Goal: Task Accomplishment & Management: Manage account settings

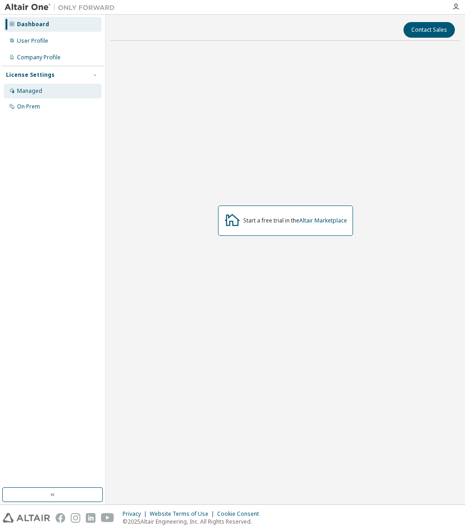
click at [43, 88] on div "Managed" at bounding box center [53, 91] width 98 height 15
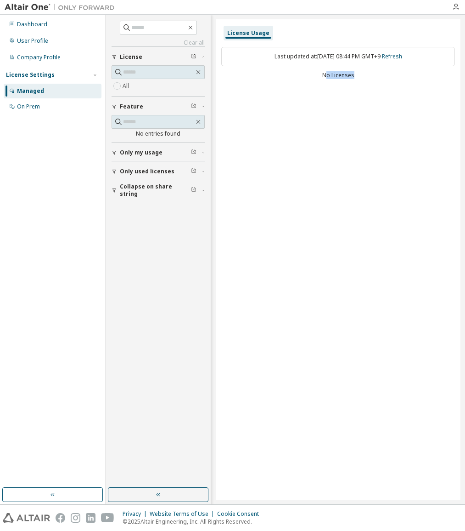
drag, startPoint x: 325, startPoint y: 77, endPoint x: 391, endPoint y: 77, distance: 66.1
click at [391, 77] on div "No Licenses" at bounding box center [338, 75] width 234 height 7
click at [373, 96] on div "License Usage Last updated at: Tue 2025-09-09 08:44 PM GMT+9 Refresh No Licenses" at bounding box center [338, 259] width 245 height 480
click at [346, 61] on div "Last updated at: Tue 2025-09-09 08:44 PM GMT+9 Refresh" at bounding box center [338, 56] width 234 height 19
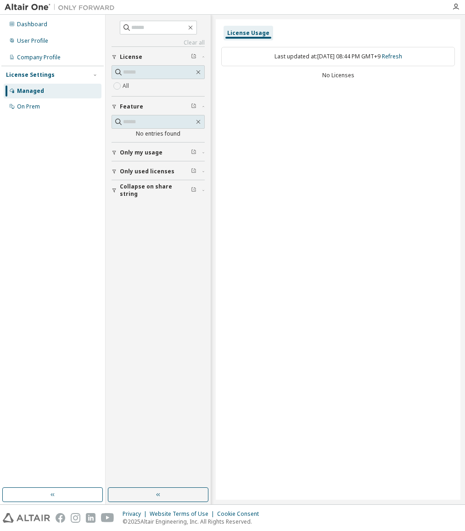
click at [254, 71] on div "Last updated at: Tue 2025-09-09 08:44 PM GMT+9 Refresh No Licenses" at bounding box center [338, 63] width 234 height 45
drag, startPoint x: 261, startPoint y: 60, endPoint x: 420, endPoint y: 57, distance: 158.5
click at [420, 57] on div "Last updated at: Tue 2025-09-09 08:44 PM GMT+9 Refresh" at bounding box center [338, 56] width 234 height 19
click at [347, 82] on div "Last updated at: Tue 2025-09-09 08:44 PM GMT+9 Refresh No Licenses" at bounding box center [338, 63] width 234 height 45
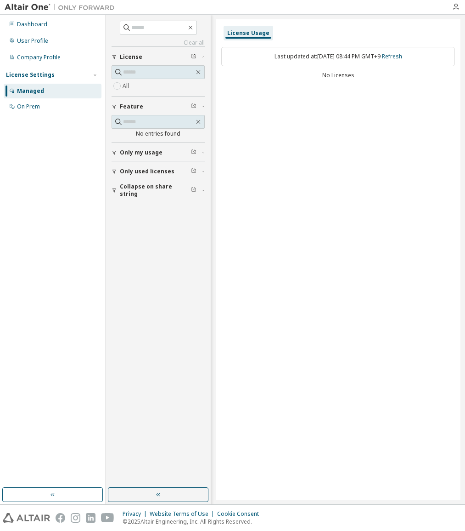
click at [167, 156] on div "Only my usage" at bounding box center [161, 152] width 82 height 7
click at [150, 171] on span "Only used licenses" at bounding box center [147, 171] width 55 height 7
click at [132, 181] on label "Yes" at bounding box center [128, 185] width 11 height 11
click at [128, 181] on label "Yes" at bounding box center [128, 185] width 11 height 11
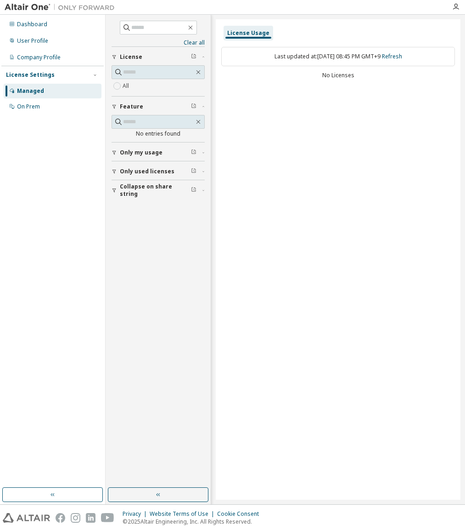
click at [54, 49] on div "Dashboard User Profile Company Profile License Settings Managed On Prem" at bounding box center [52, 65] width 102 height 99
click at [40, 37] on div "User Profile" at bounding box center [32, 40] width 31 height 7
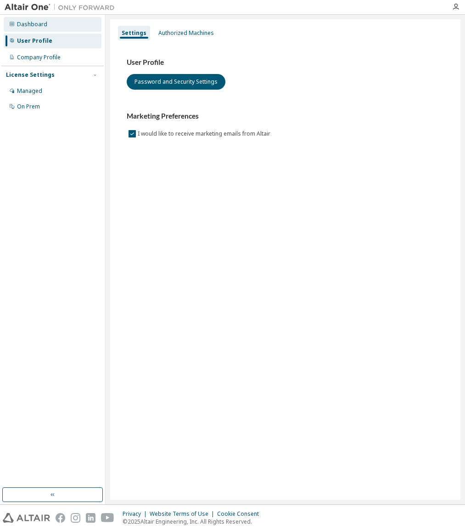
click at [42, 29] on div "Dashboard" at bounding box center [53, 24] width 98 height 15
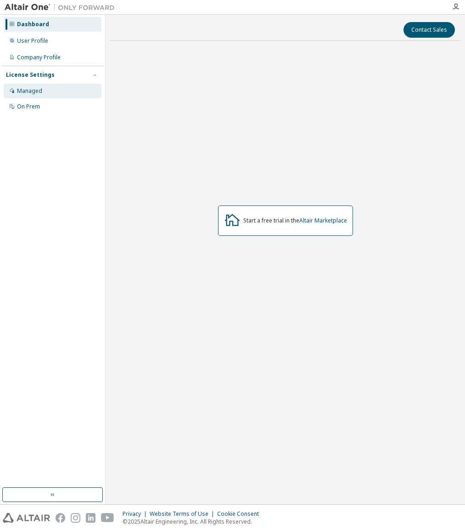
click at [38, 86] on div "Managed" at bounding box center [53, 91] width 98 height 15
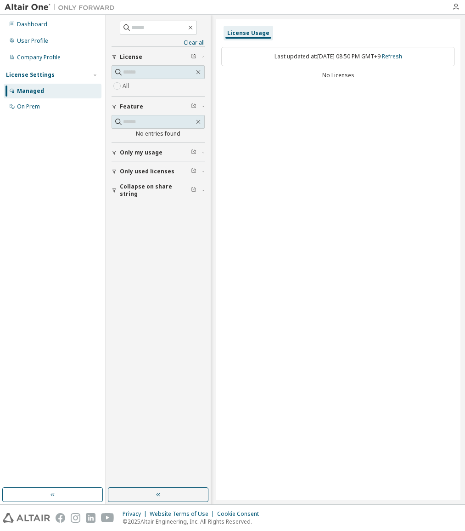
click at [159, 187] on span "Collapse on share string" at bounding box center [155, 190] width 71 height 15
click at [153, 189] on span "Collapse on share string" at bounding box center [155, 190] width 71 height 15
click at [164, 170] on span "Only used licenses" at bounding box center [147, 171] width 55 height 7
click at [459, 3] on icon "button" at bounding box center [455, 6] width 7 height 7
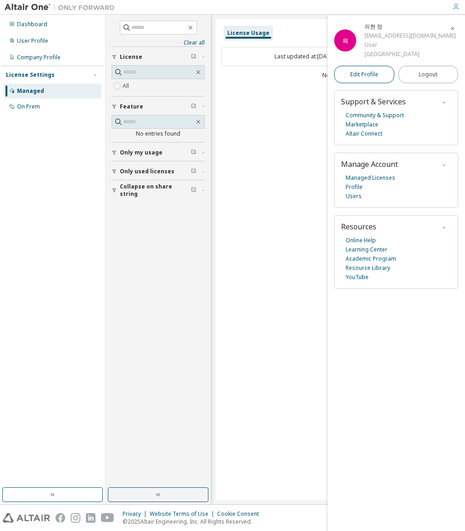
click at [367, 74] on span "Edit Profile" at bounding box center [365, 74] width 28 height 7
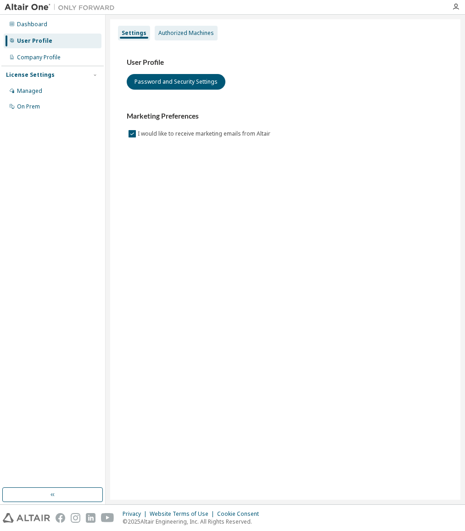
click at [181, 36] on div "Authorized Machines" at bounding box center [186, 32] width 56 height 7
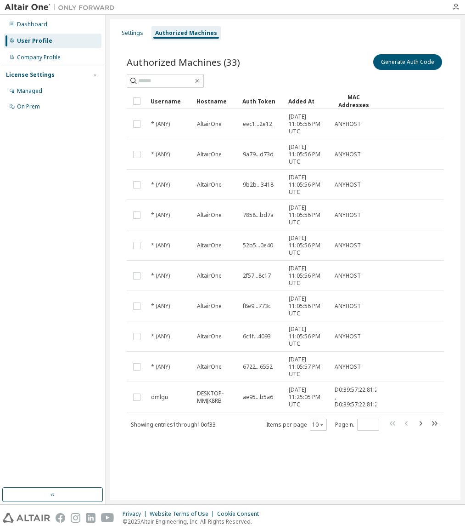
click at [36, 9] on img at bounding box center [62, 7] width 115 height 9
click at [40, 33] on div "Dashboard User Profile Company Profile License Settings Managed On Prem" at bounding box center [52, 65] width 102 height 99
click at [39, 30] on div "Dashboard" at bounding box center [53, 24] width 98 height 15
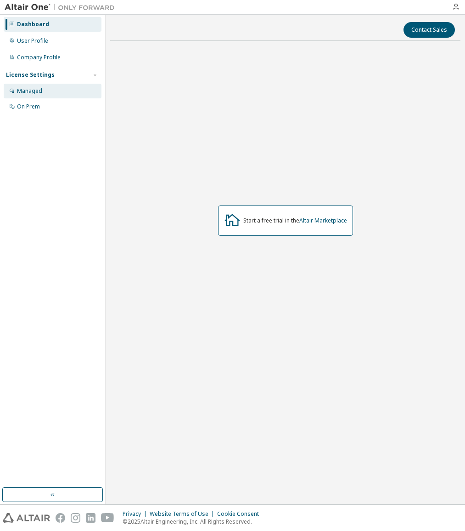
click at [25, 94] on div "Managed" at bounding box center [29, 90] width 25 height 7
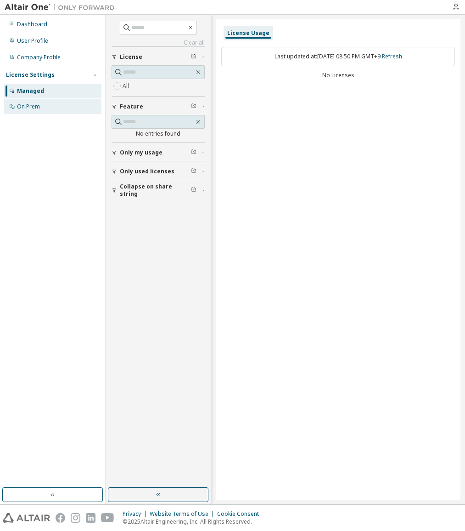
click at [68, 108] on div "On Prem" at bounding box center [53, 106] width 98 height 15
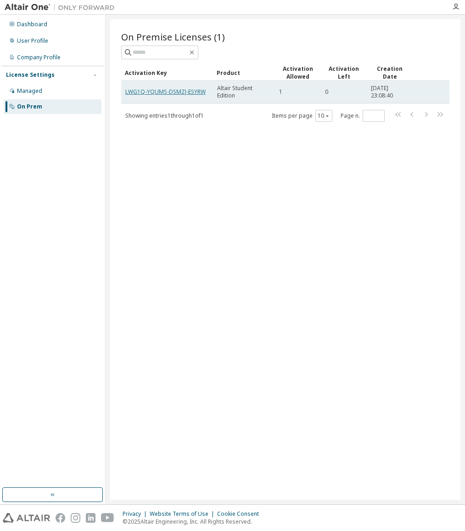
click at [187, 92] on link "LWG1Q-YQUMS-DSMZJ-ESYRW" at bounding box center [165, 92] width 80 height 8
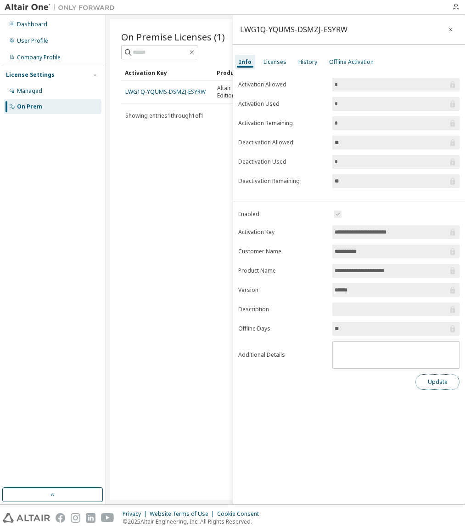
click at [424, 384] on button "Update" at bounding box center [438, 382] width 44 height 16
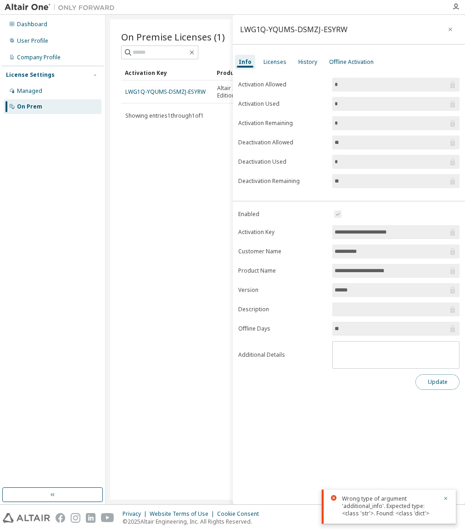
click at [431, 385] on button "Update" at bounding box center [438, 382] width 44 height 16
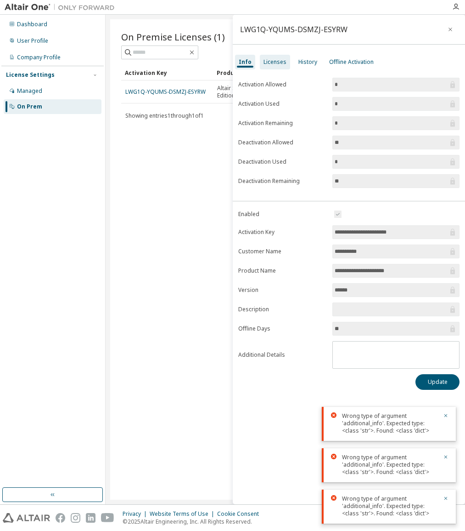
click at [269, 63] on div "Licenses" at bounding box center [275, 61] width 23 height 7
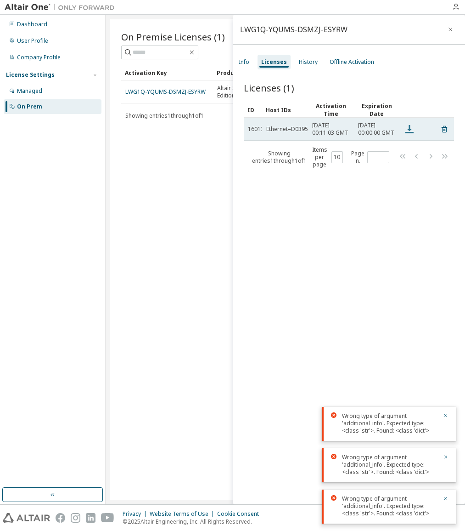
click at [408, 129] on icon at bounding box center [409, 129] width 11 height 11
click at [280, 133] on div "Ethernet=D0395722812B,Ethernet=D0395722812C" at bounding box center [331, 128] width 131 height 7
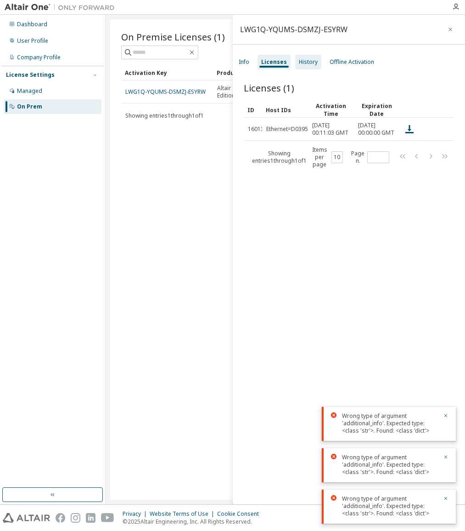
click at [311, 60] on div "History" at bounding box center [308, 61] width 19 height 7
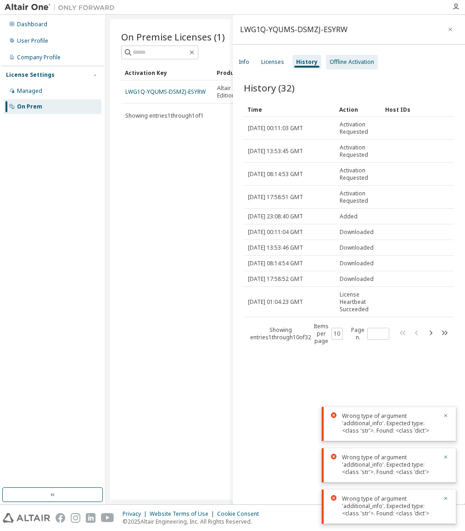
click at [357, 62] on div "Offline Activation" at bounding box center [352, 61] width 45 height 7
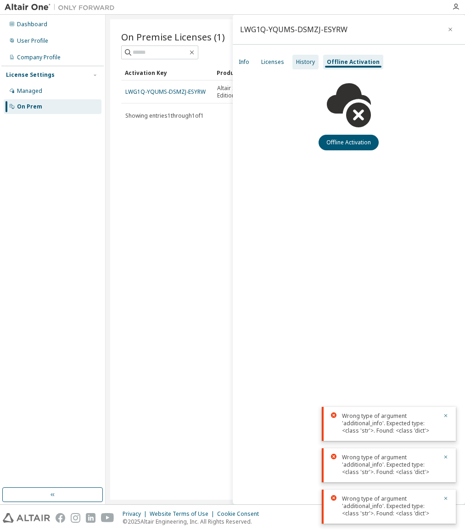
click at [315, 61] on div "History" at bounding box center [306, 62] width 26 height 15
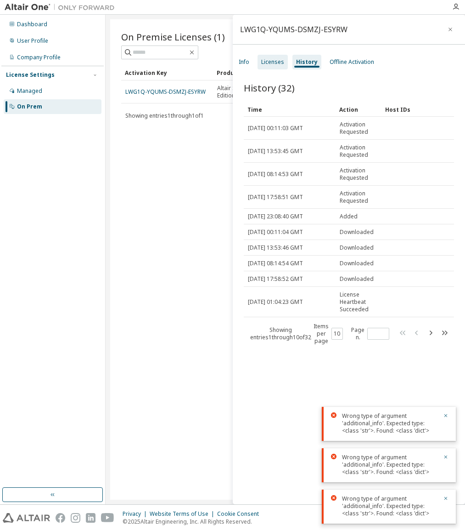
click at [271, 61] on div "Licenses" at bounding box center [272, 61] width 23 height 7
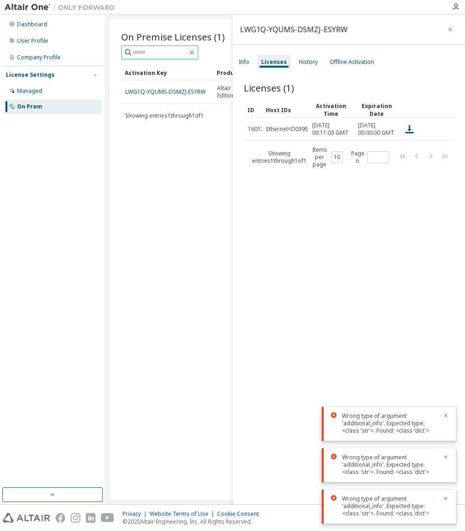
click at [171, 55] on input "text" at bounding box center [160, 52] width 55 height 9
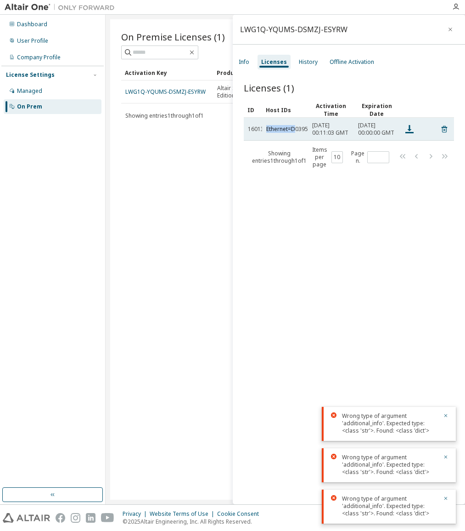
drag, startPoint x: 267, startPoint y: 132, endPoint x: 294, endPoint y: 129, distance: 27.7
click at [294, 129] on div "Ethernet=D0395722812B,Ethernet=D0395722812C" at bounding box center [331, 128] width 131 height 7
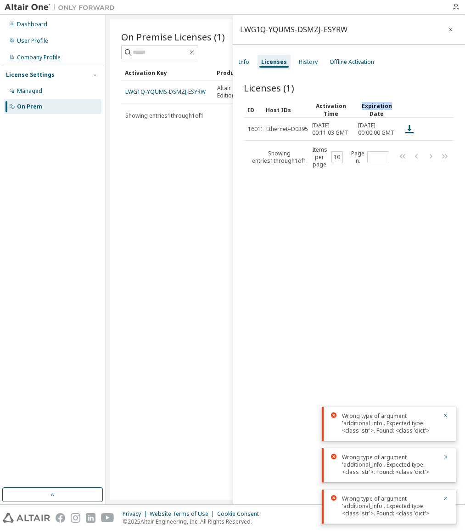
drag, startPoint x: 363, startPoint y: 105, endPoint x: 391, endPoint y: 105, distance: 28.0
click at [391, 105] on div "Expiration Date" at bounding box center [377, 110] width 39 height 16
click at [37, 90] on div "Managed" at bounding box center [29, 90] width 25 height 7
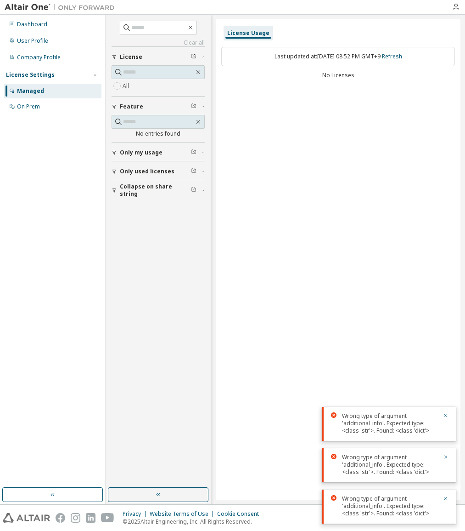
click at [345, 75] on div "No Licenses" at bounding box center [338, 75] width 234 height 7
click at [43, 57] on div "Company Profile" at bounding box center [39, 57] width 44 height 7
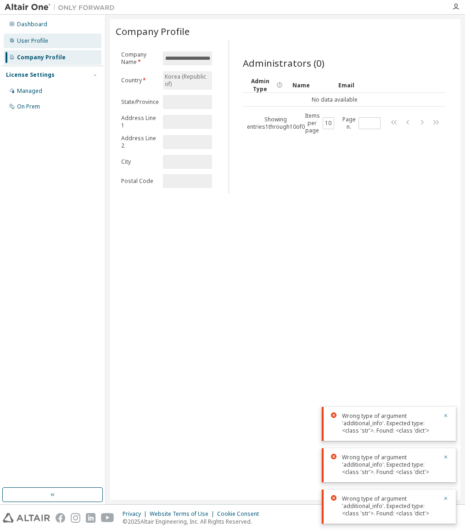
click at [43, 40] on div "User Profile" at bounding box center [32, 40] width 31 height 7
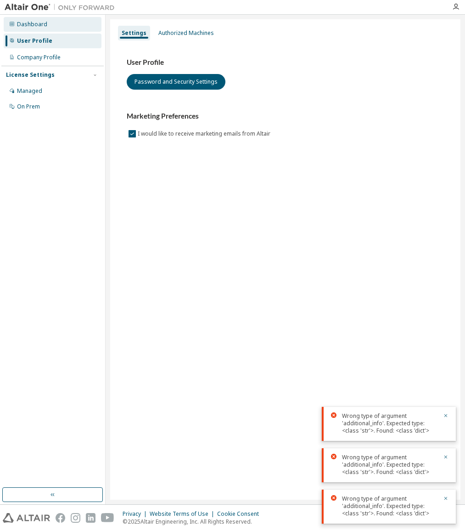
click at [75, 31] on div "Dashboard" at bounding box center [53, 24] width 98 height 15
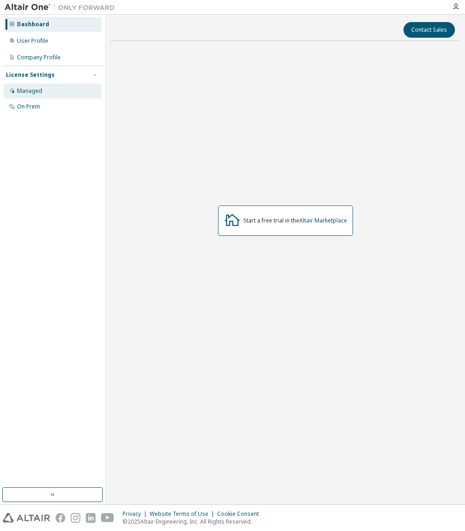
click at [21, 94] on div "Managed" at bounding box center [29, 90] width 25 height 7
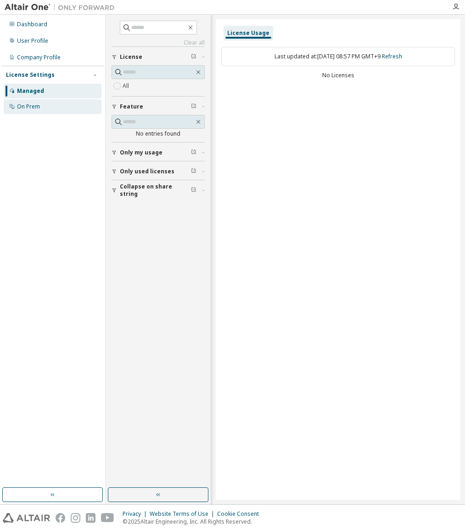
click at [43, 102] on div "On Prem" at bounding box center [53, 106] width 98 height 15
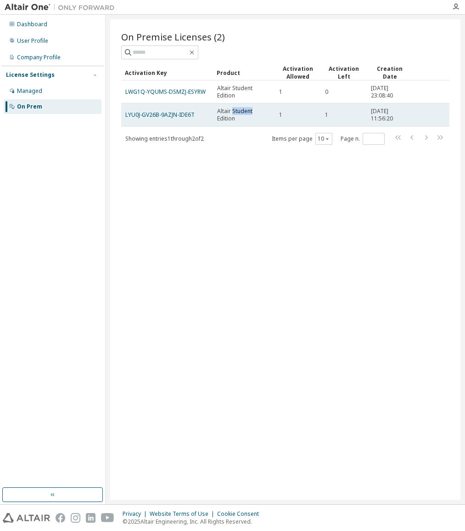
drag, startPoint x: 232, startPoint y: 112, endPoint x: 261, endPoint y: 112, distance: 28.9
click at [261, 112] on span "Altair Student Edition" at bounding box center [244, 114] width 54 height 15
click at [283, 115] on div "1" at bounding box center [298, 114] width 38 height 7
click at [181, 116] on link "LYU0J-GV26B-9AZJN-IDE6T" at bounding box center [159, 115] width 69 height 8
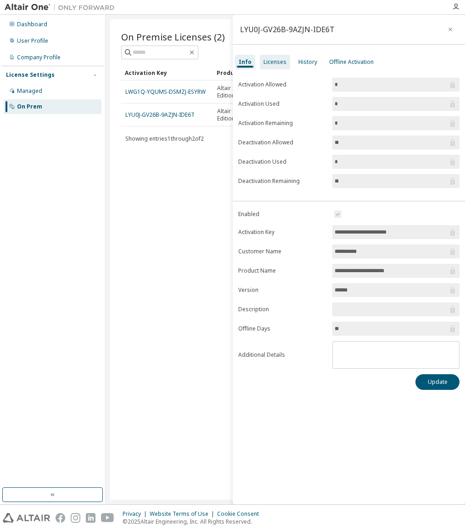
click at [276, 62] on div "Licenses" at bounding box center [275, 61] width 23 height 7
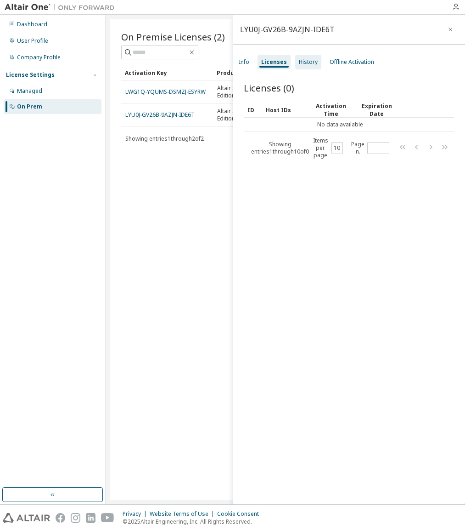
click at [315, 64] on div "History" at bounding box center [308, 62] width 26 height 15
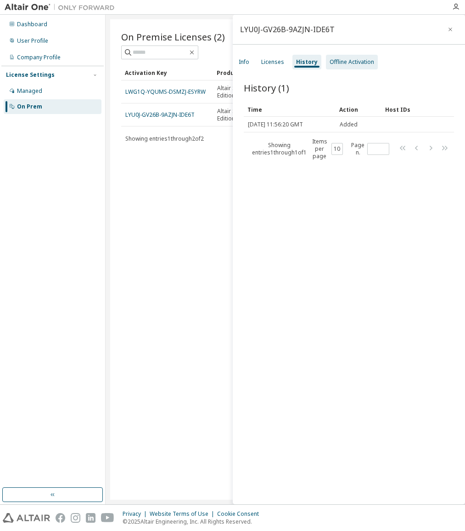
click at [344, 58] on div "Offline Activation" at bounding box center [352, 61] width 45 height 7
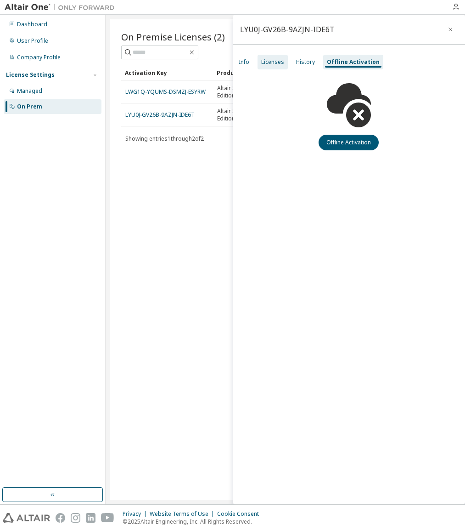
click at [263, 61] on div "Licenses" at bounding box center [272, 61] width 23 height 7
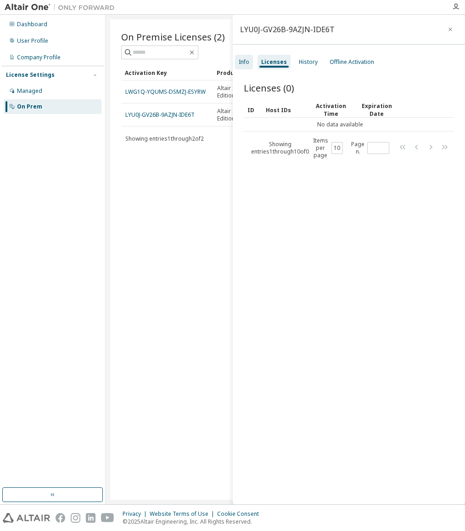
click at [248, 62] on div "Info" at bounding box center [244, 61] width 11 height 7
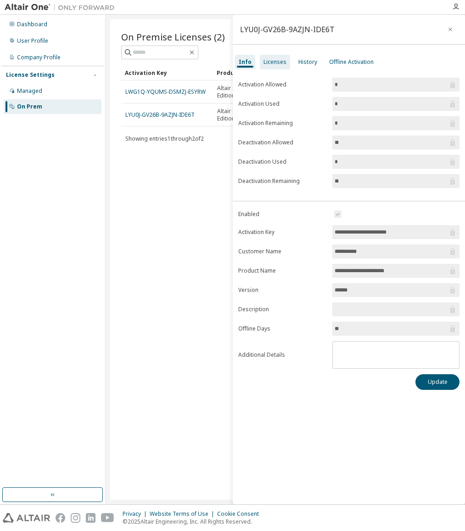
click at [272, 63] on div "Licenses" at bounding box center [275, 61] width 23 height 7
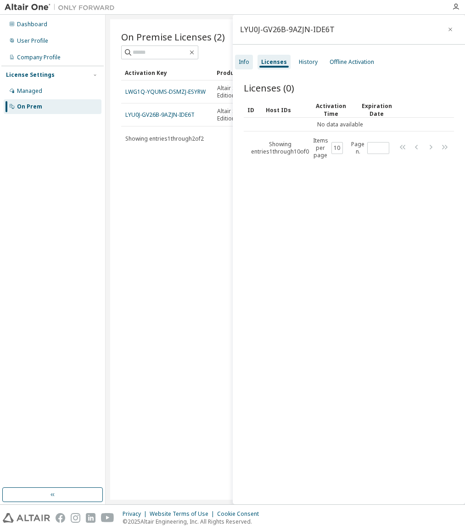
click at [252, 65] on div "Info" at bounding box center [244, 62] width 18 height 15
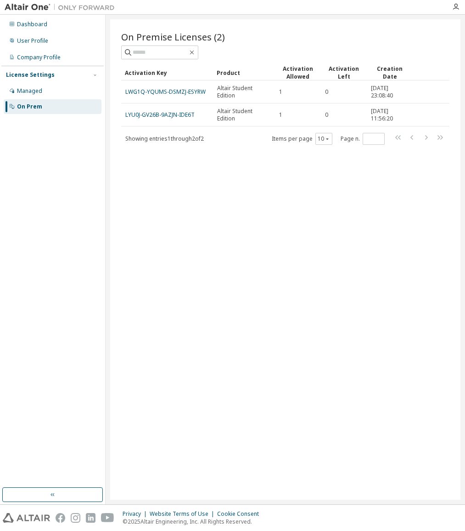
click at [50, 109] on div "On Prem" at bounding box center [53, 106] width 98 height 15
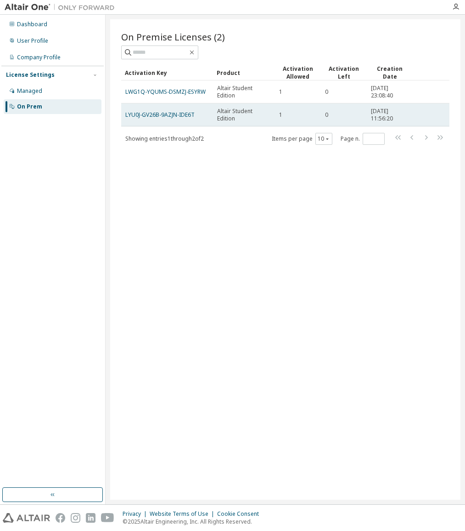
click at [327, 113] on span "0" at bounding box center [326, 114] width 3 height 7
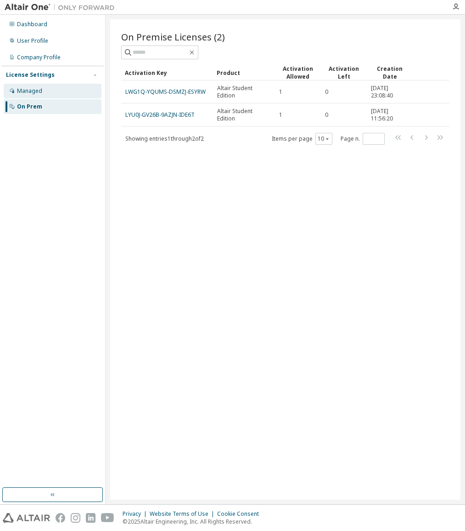
click at [15, 93] on div "Managed" at bounding box center [53, 91] width 98 height 15
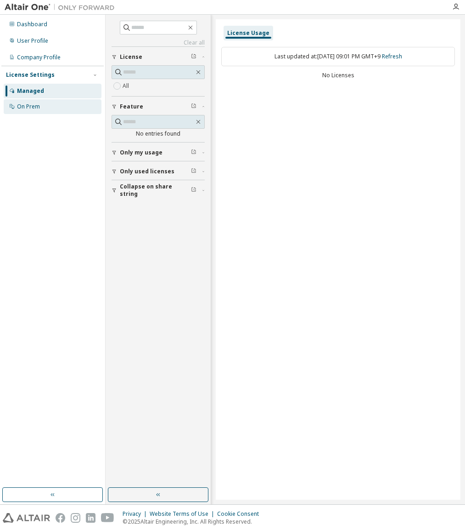
click at [40, 102] on div "On Prem" at bounding box center [53, 106] width 98 height 15
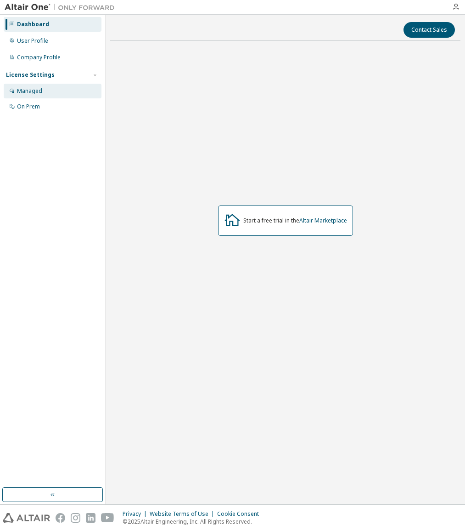
click at [28, 92] on div "Managed" at bounding box center [29, 90] width 25 height 7
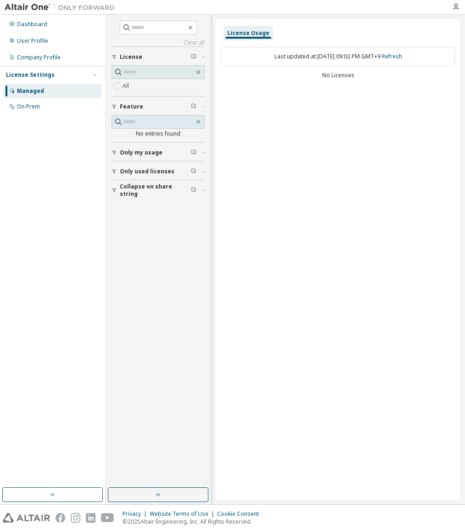
click at [141, 154] on span "Only my usage" at bounding box center [141, 152] width 43 height 7
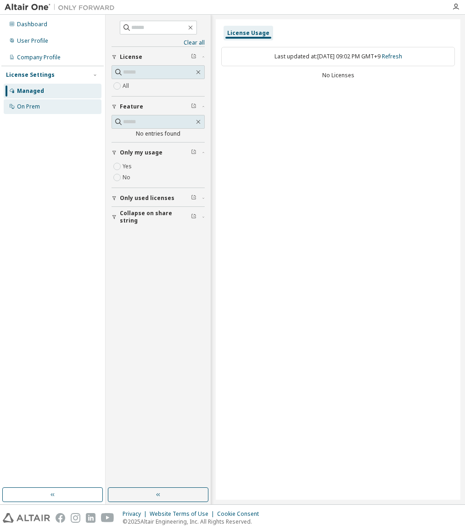
click at [39, 113] on div "On Prem" at bounding box center [53, 106] width 98 height 15
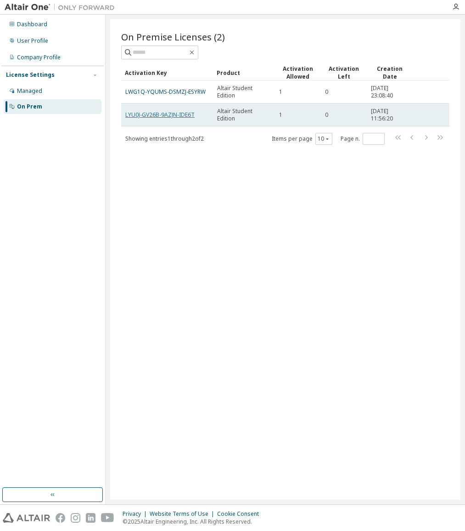
click at [150, 117] on link "LYU0J-GV26B-9AZJN-IDE6T" at bounding box center [159, 115] width 69 height 8
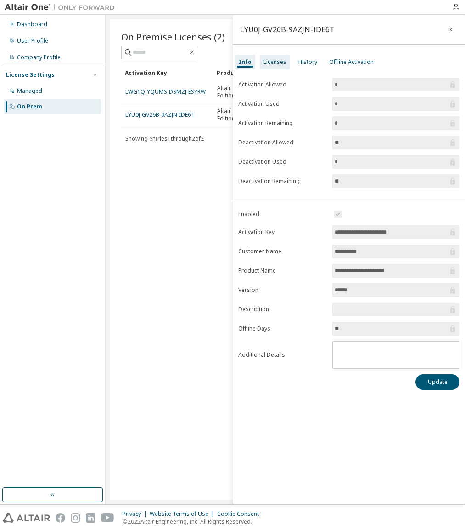
click at [275, 62] on div "Licenses" at bounding box center [275, 61] width 23 height 7
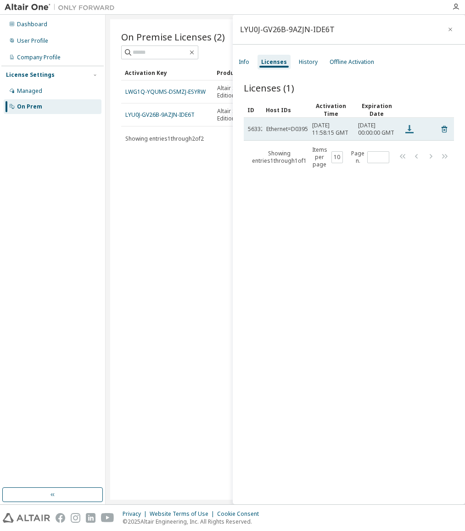
click at [409, 132] on icon at bounding box center [410, 129] width 8 height 8
